Goal: Task Accomplishment & Management: Use online tool/utility

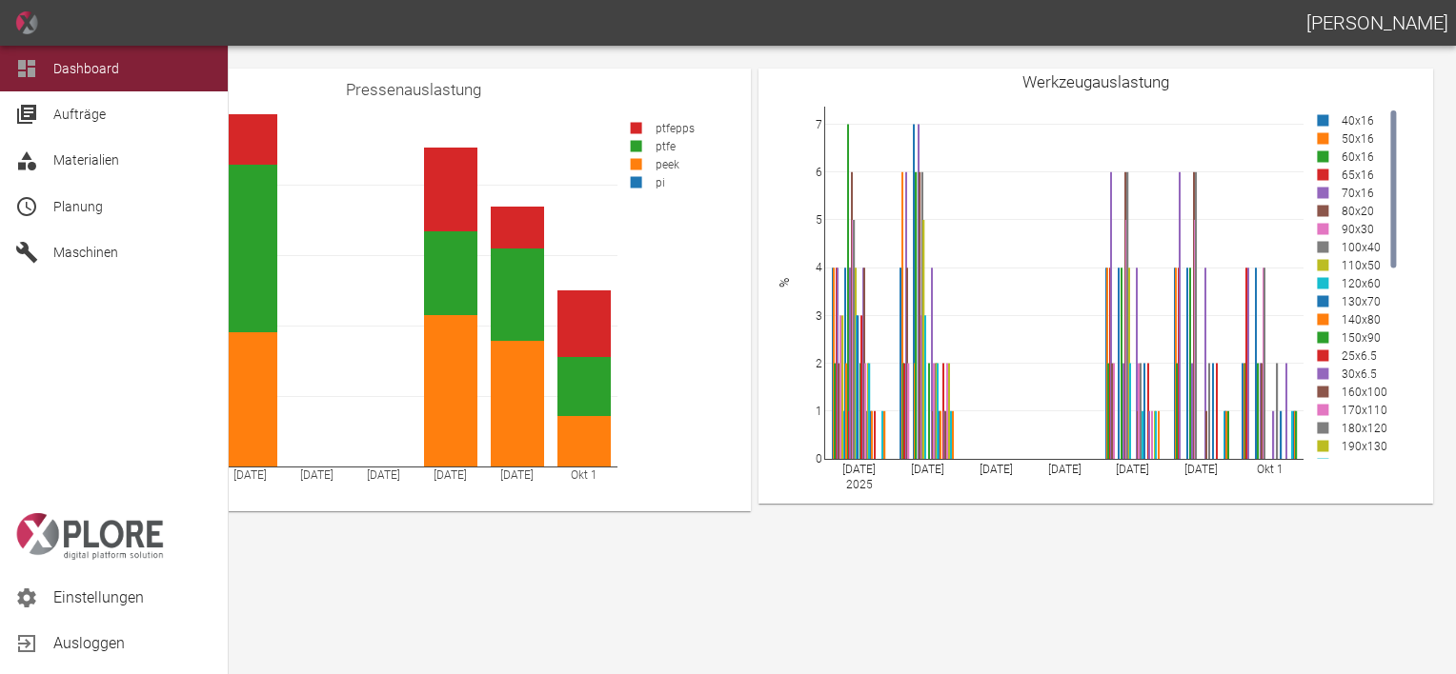
click at [63, 251] on span "Maschinen" at bounding box center [85, 252] width 65 height 15
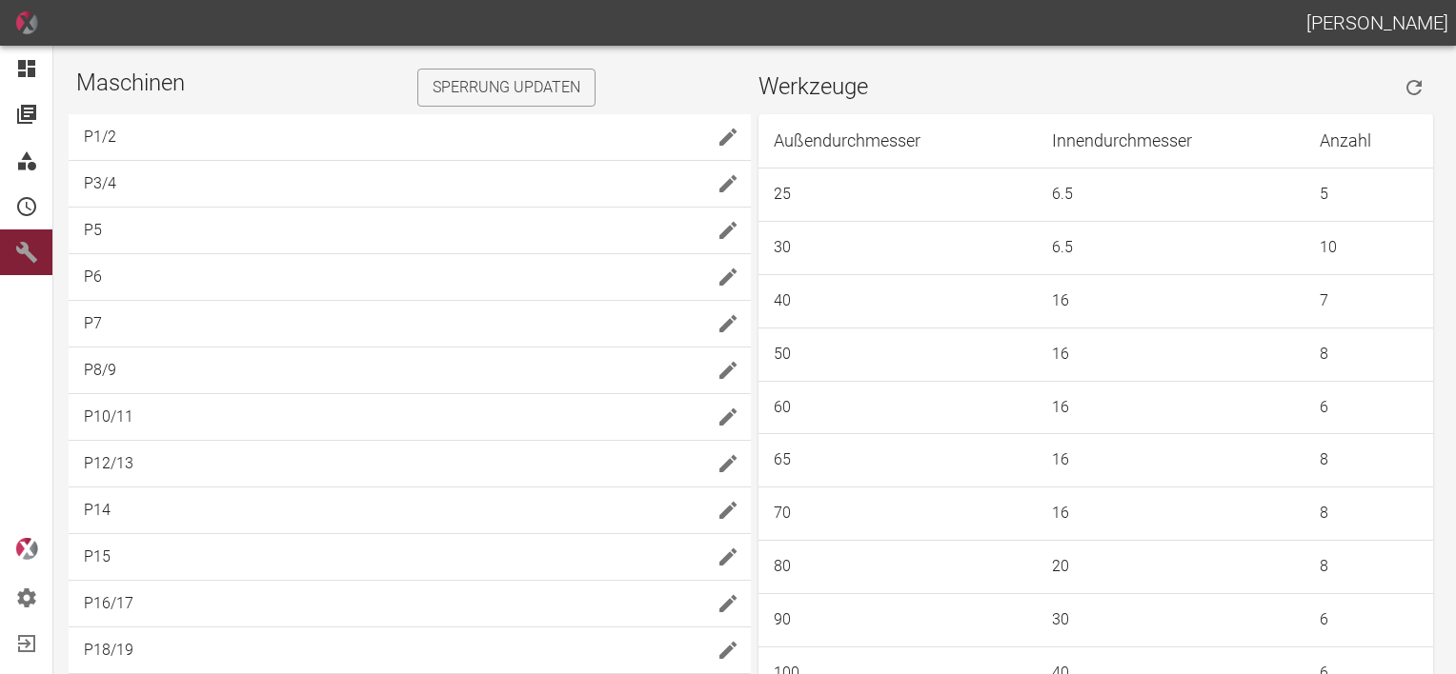
scroll to position [286, 0]
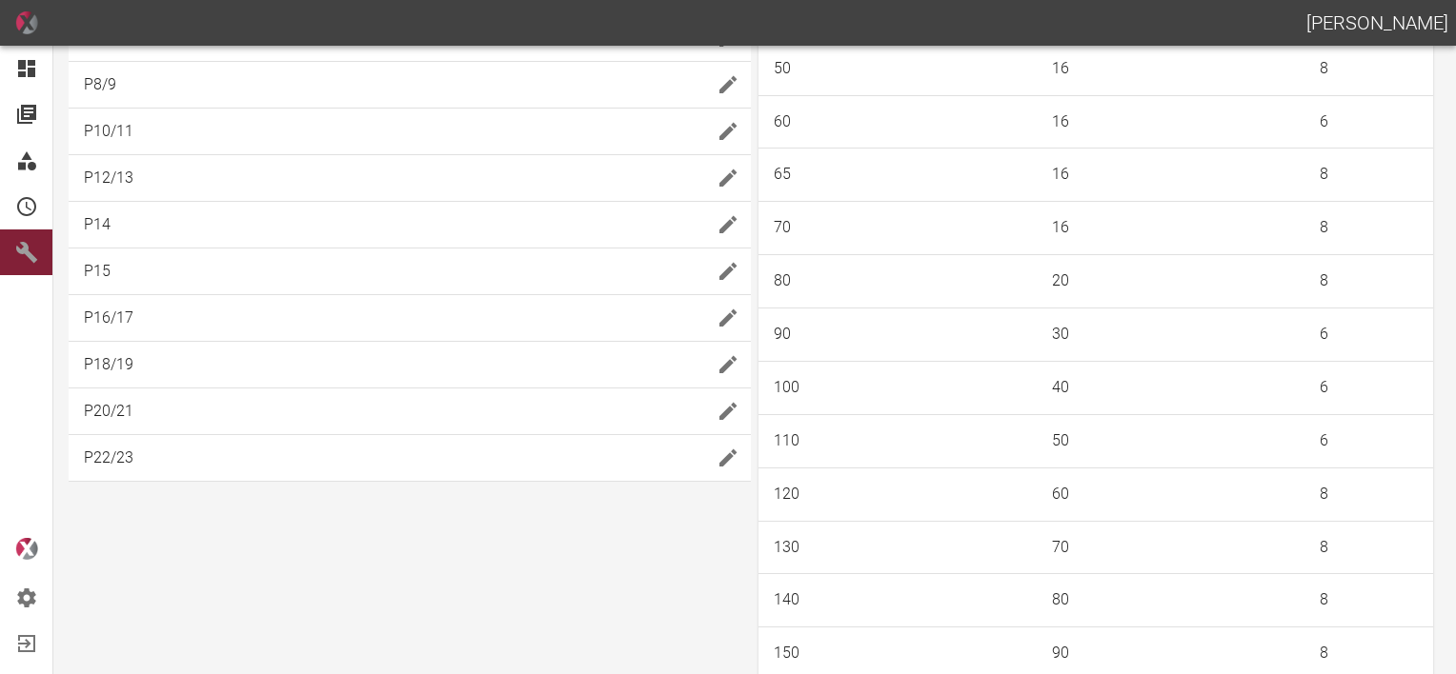
click at [724, 411] on icon "edit" at bounding box center [727, 411] width 17 height 17
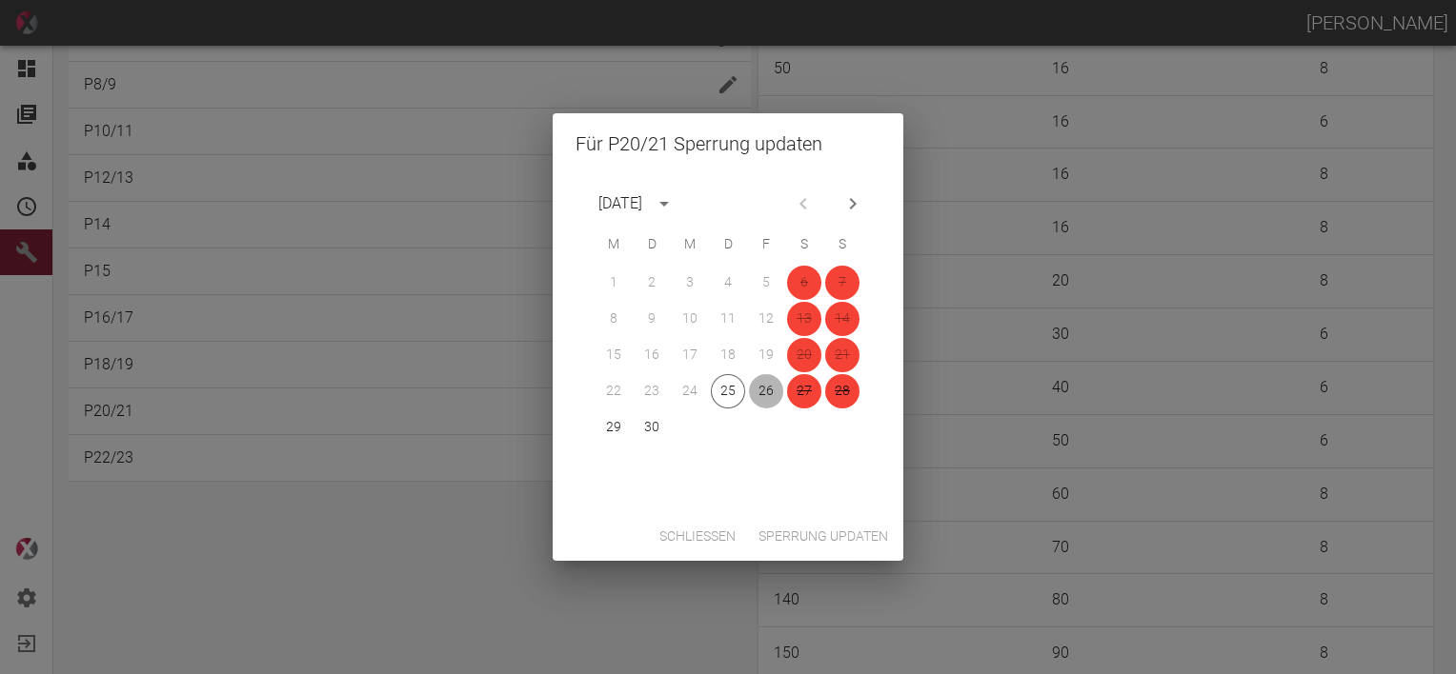
click at [766, 389] on button "26" at bounding box center [766, 391] width 34 height 34
click at [835, 538] on button "Sperrung updaten" at bounding box center [823, 536] width 145 height 35
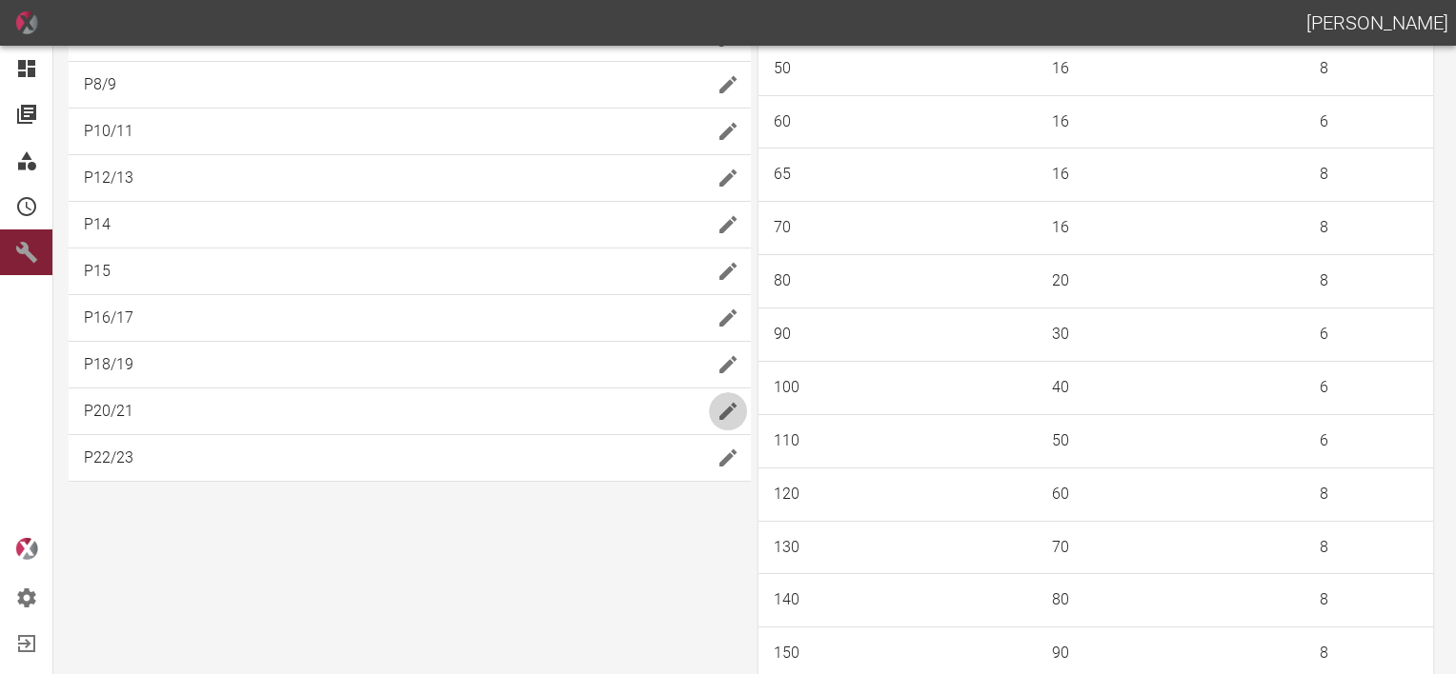
click at [731, 407] on icon "edit" at bounding box center [727, 411] width 23 height 23
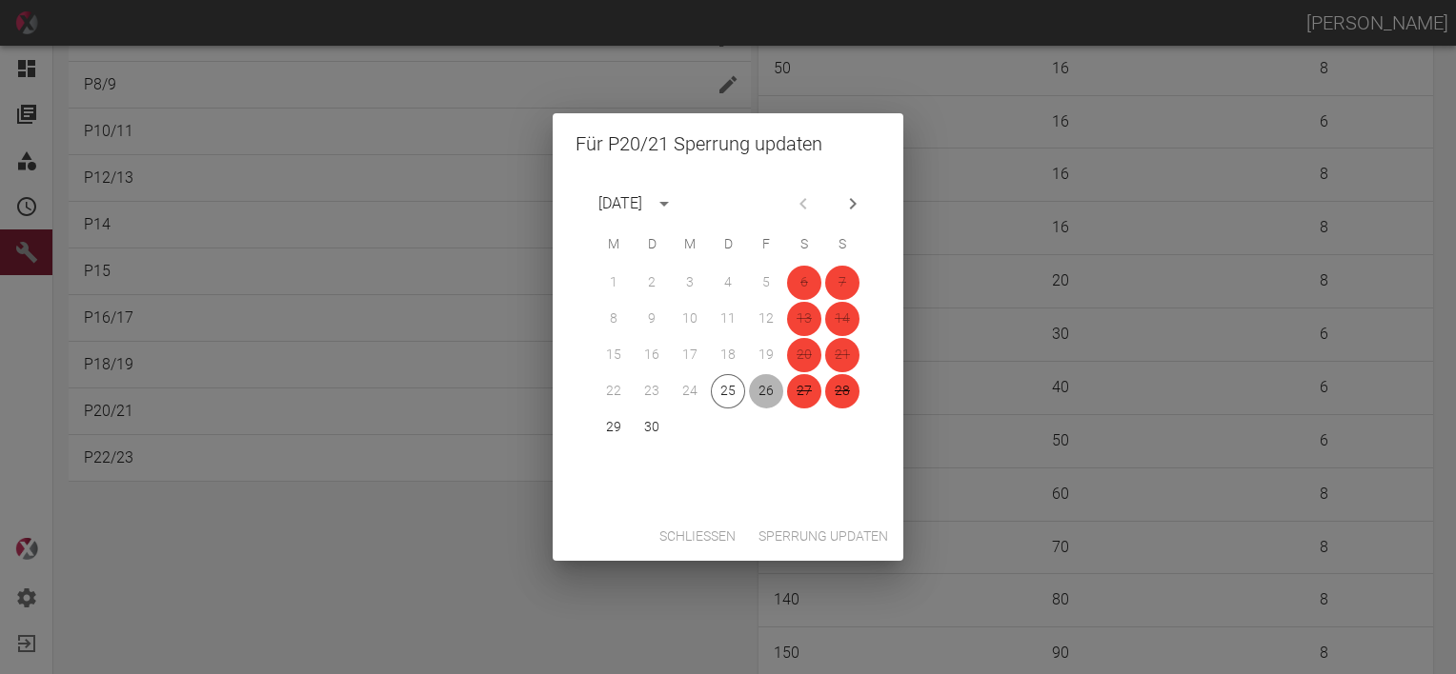
click at [763, 390] on button "26" at bounding box center [766, 391] width 34 height 34
click at [826, 551] on button "Sperrung updaten" at bounding box center [823, 536] width 145 height 35
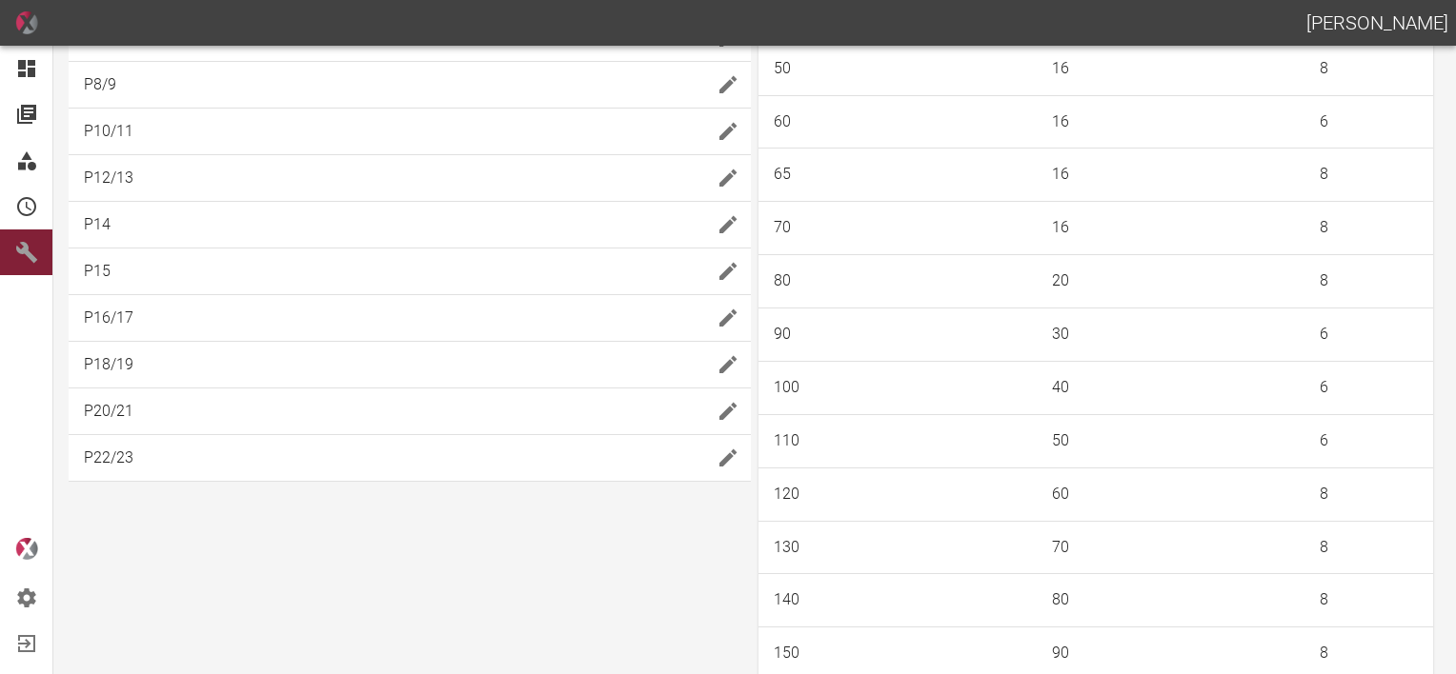
click at [728, 422] on button "edit" at bounding box center [728, 412] width 38 height 38
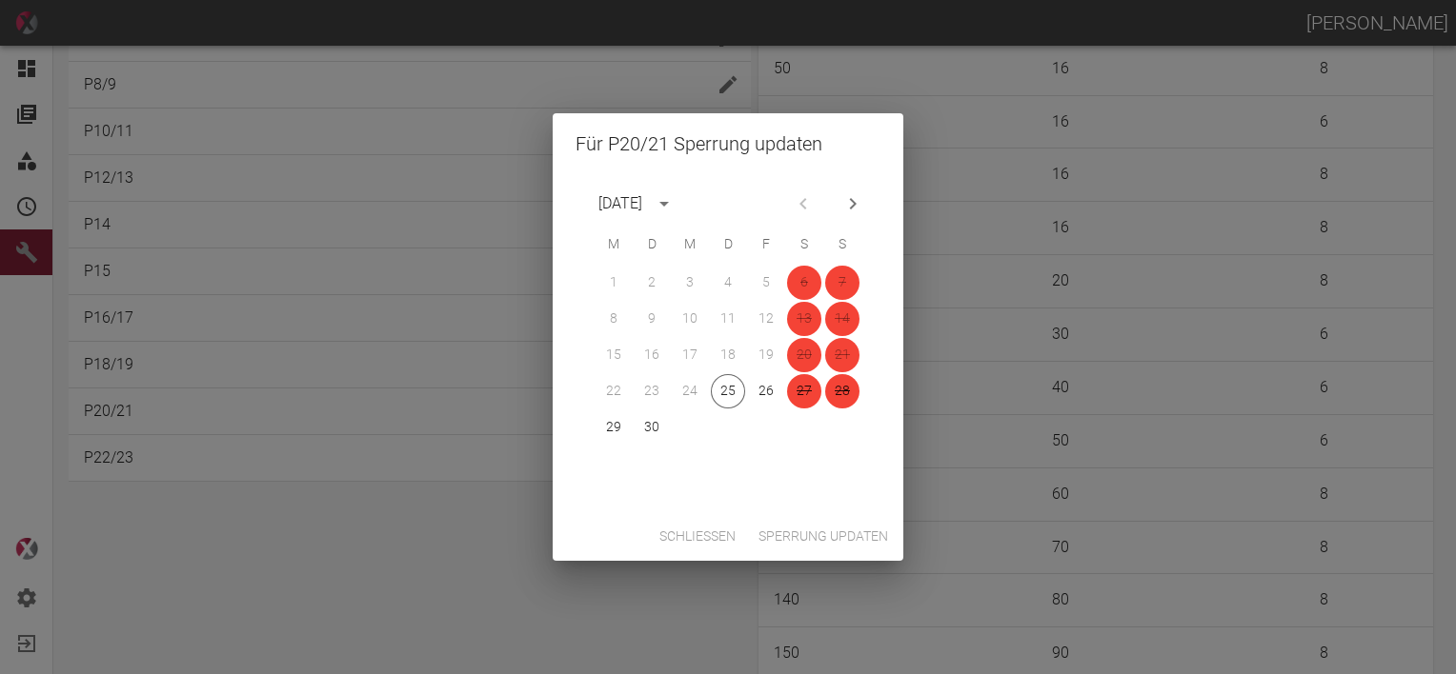
click at [703, 525] on button "Schließen" at bounding box center [697, 536] width 91 height 35
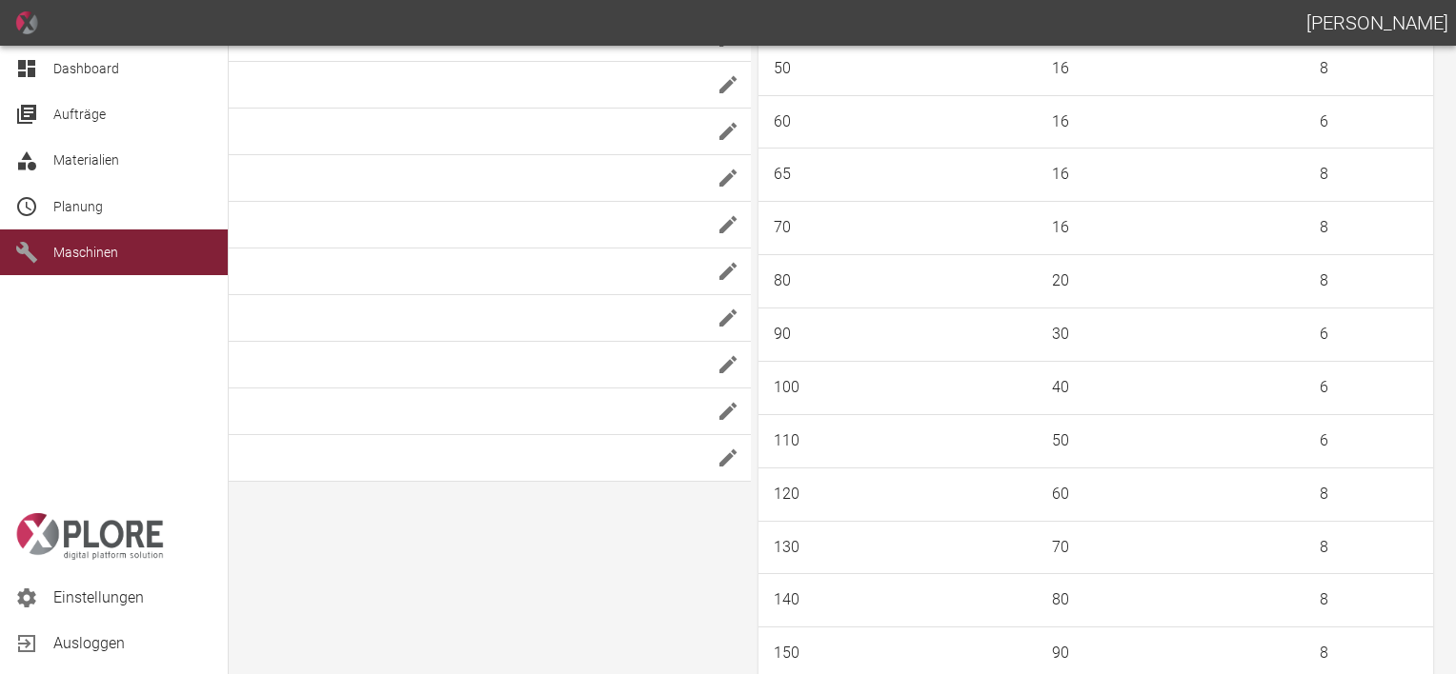
click at [46, 69] on div "Dashboard" at bounding box center [114, 69] width 228 height 46
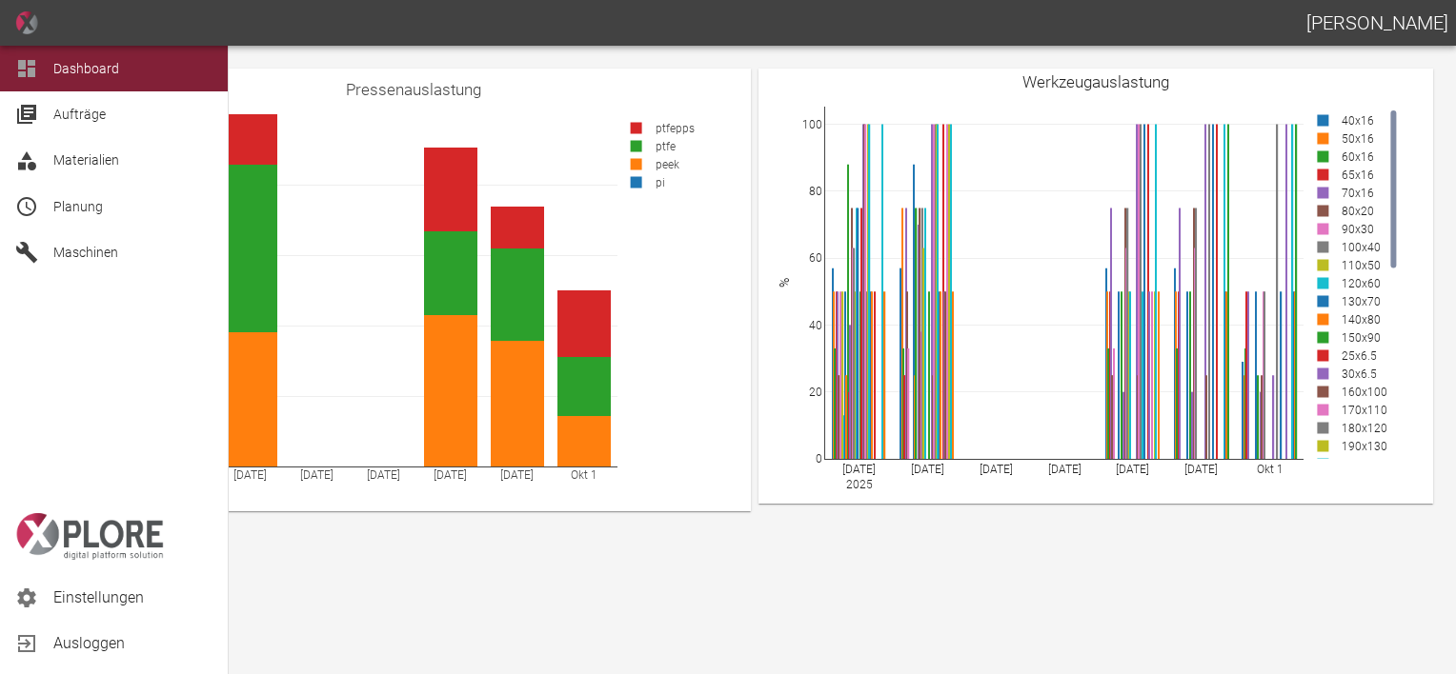
click at [80, 210] on span "Planung" at bounding box center [78, 206] width 50 height 15
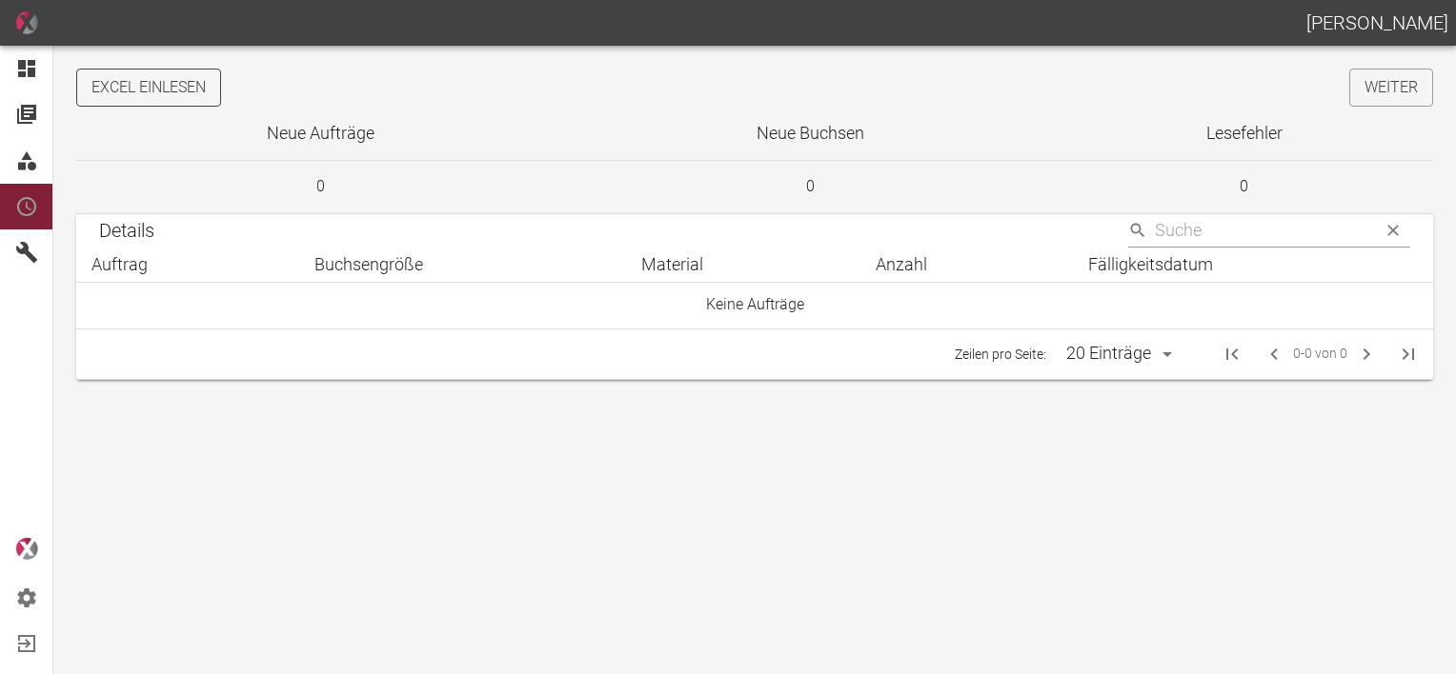
click at [150, 85] on button "Excel einlesen" at bounding box center [148, 88] width 145 height 38
click at [1400, 90] on link "Weiter" at bounding box center [1391, 88] width 84 height 38
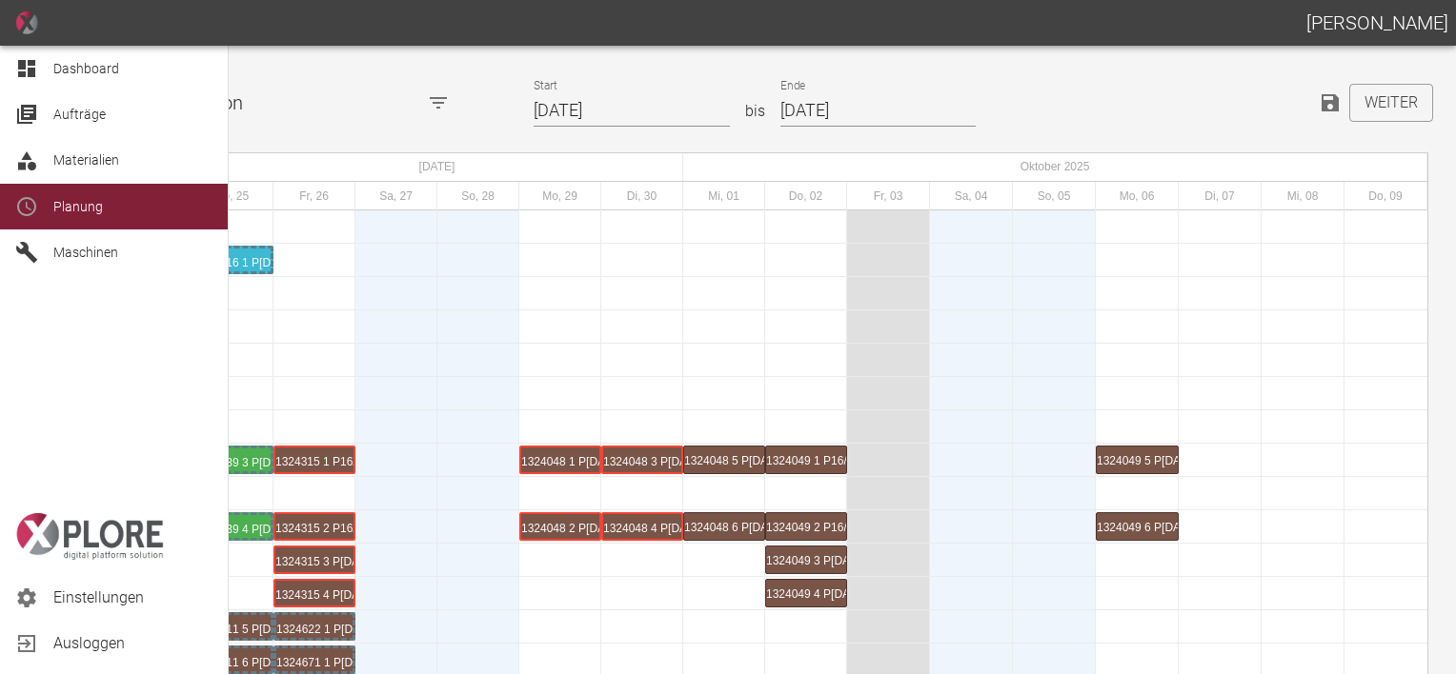
click at [46, 65] on div "Dashboard" at bounding box center [114, 69] width 228 height 46
